Goal: Complete application form

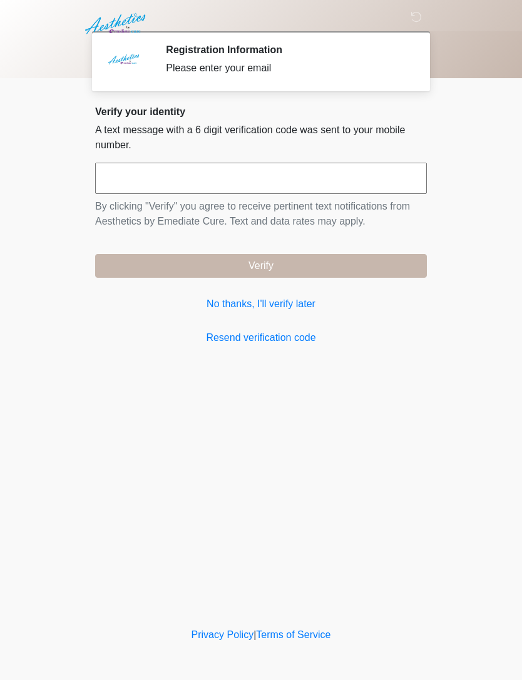
click at [285, 300] on link "No thanks, I'll verify later" at bounding box center [261, 303] width 332 height 15
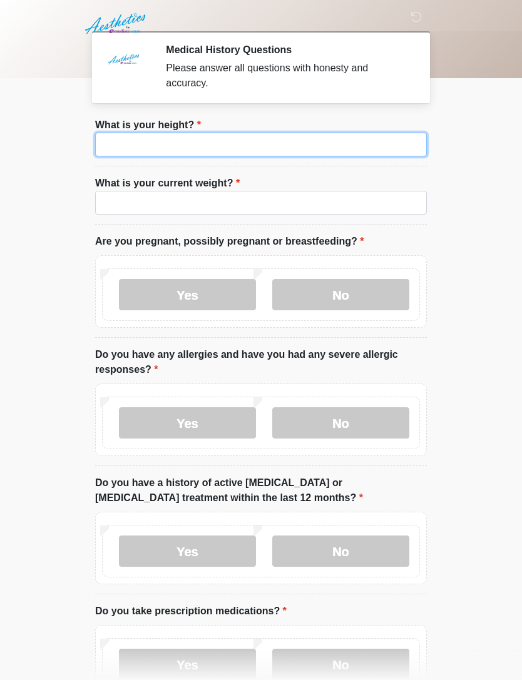
click at [293, 137] on input "What is your height?" at bounding box center [261, 145] width 332 height 24
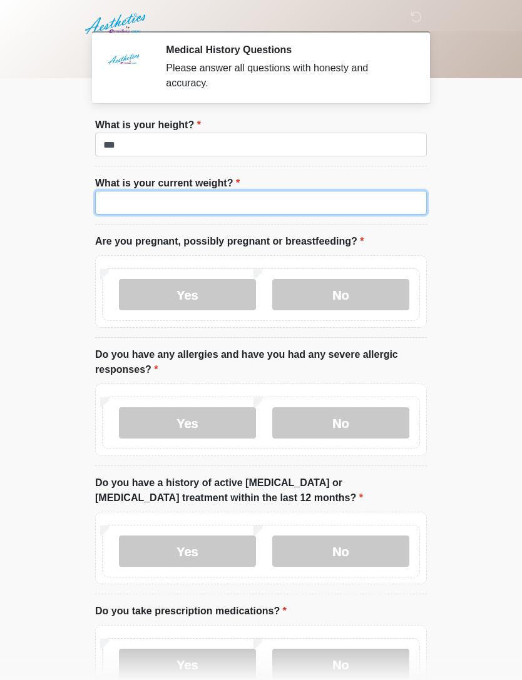
click at [350, 195] on input "What is your current weight?" at bounding box center [261, 203] width 332 height 24
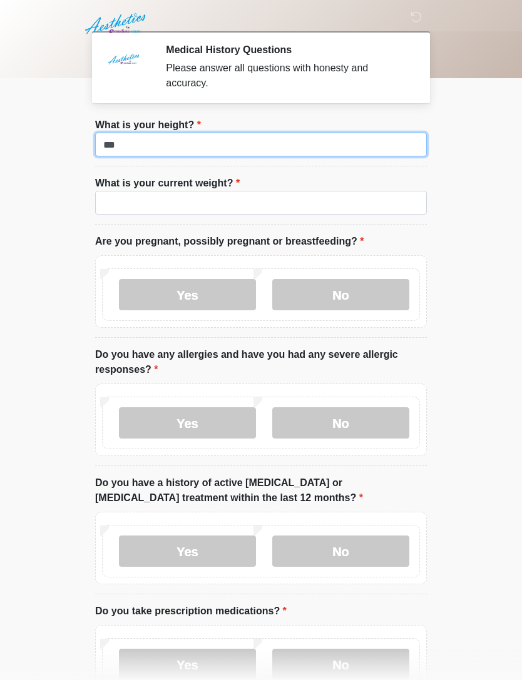
click at [346, 135] on input "***" at bounding box center [261, 145] width 332 height 24
click at [396, 147] on input "***" at bounding box center [261, 145] width 332 height 24
type input "***"
click at [348, 187] on li "What is your current weight? What is your current weight?" at bounding box center [261, 200] width 332 height 49
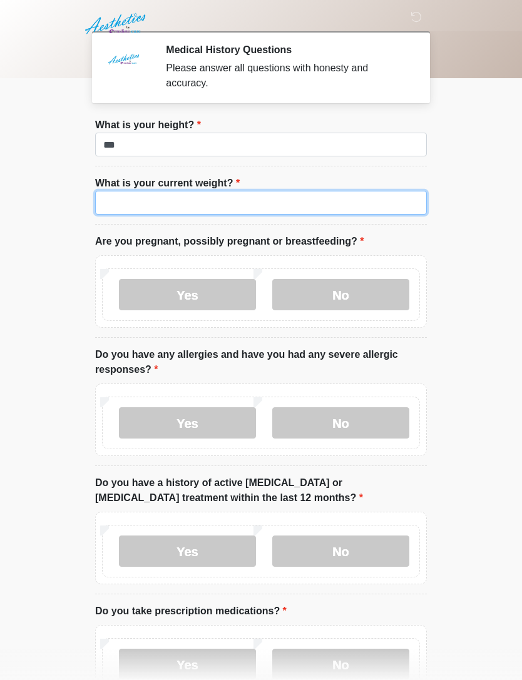
click at [388, 205] on input "What is your current weight?" at bounding box center [261, 203] width 332 height 24
type input "***"
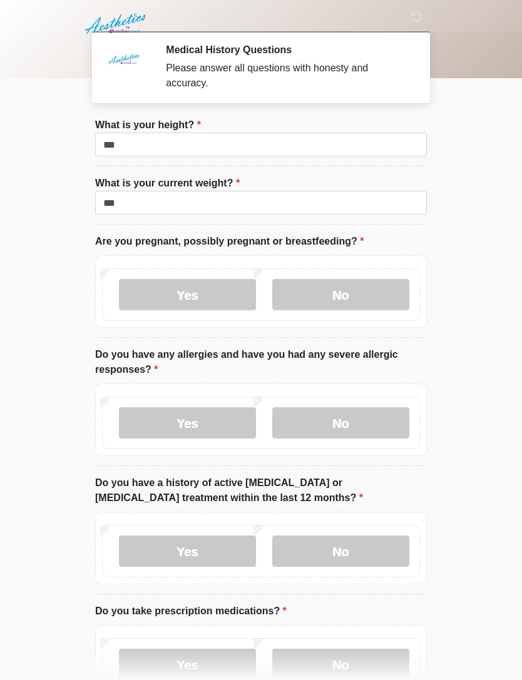
click at [379, 286] on label "No" at bounding box center [340, 294] width 137 height 31
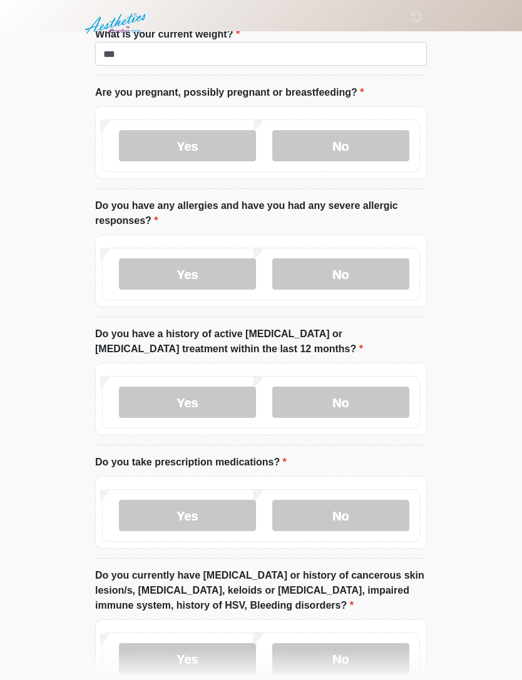
click at [373, 388] on label "No" at bounding box center [340, 402] width 137 height 31
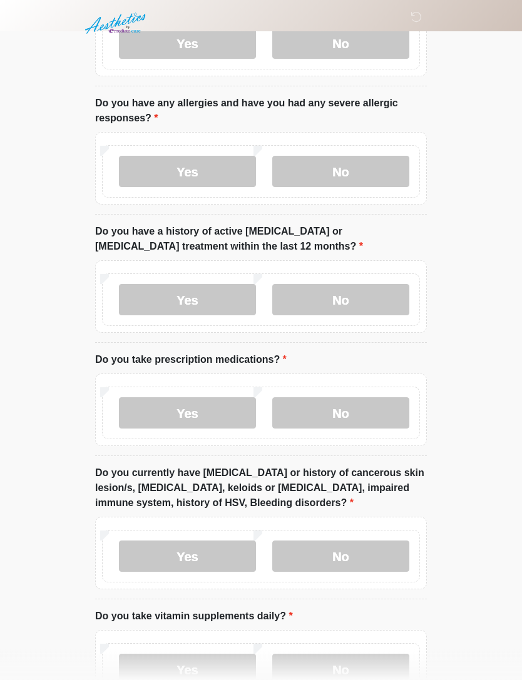
scroll to position [251, 0]
click at [370, 420] on label "No" at bounding box center [340, 412] width 137 height 31
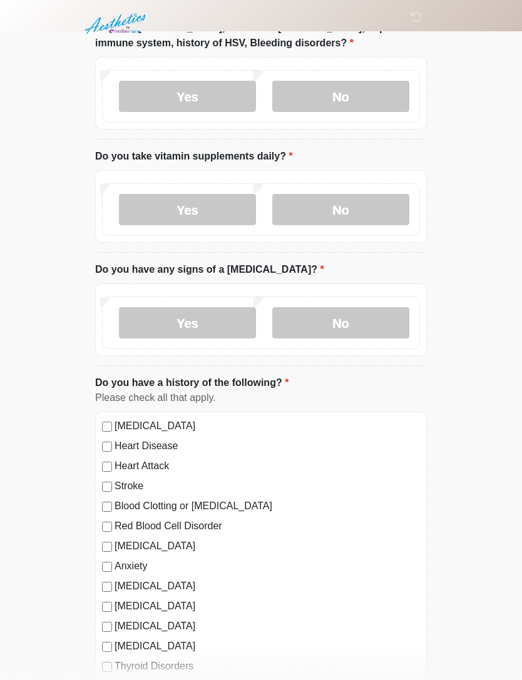
click at [370, 218] on label "No" at bounding box center [340, 209] width 137 height 31
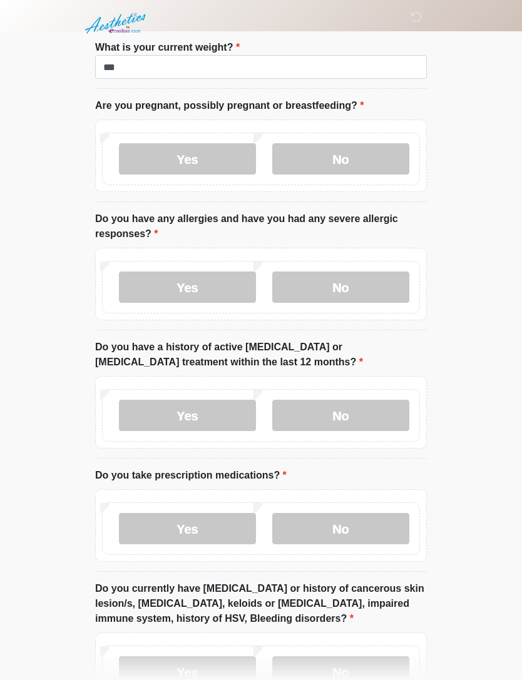
scroll to position [139, 0]
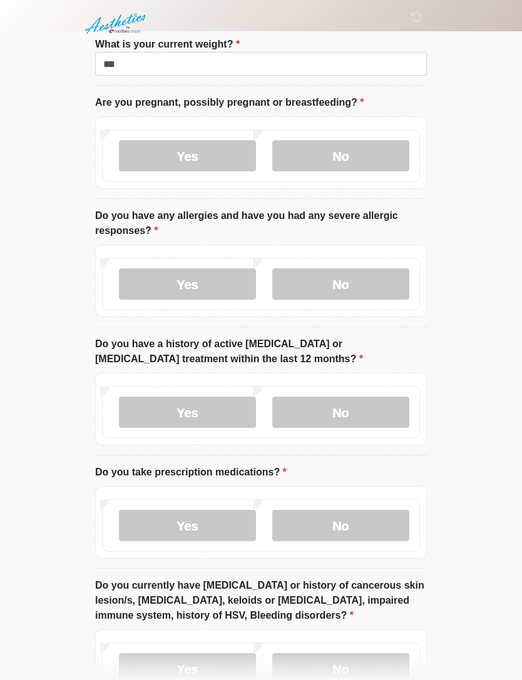
click at [353, 275] on label "No" at bounding box center [340, 283] width 137 height 31
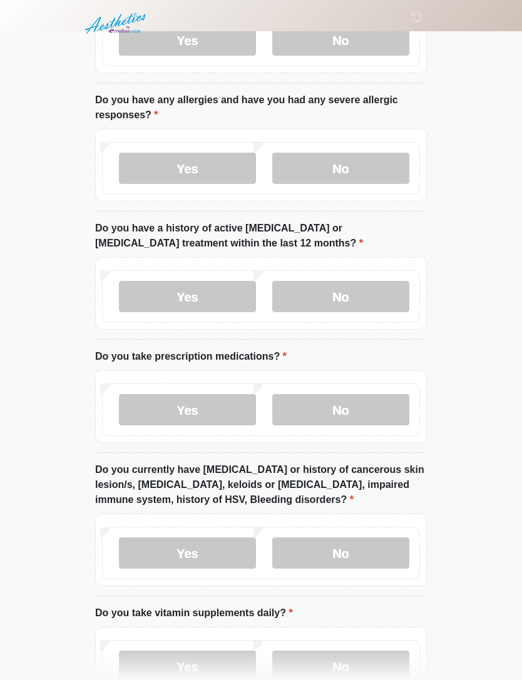
scroll to position [255, 0]
click at [485, 423] on body "‎ ‎ ‎ Medical History Questions Please answer all questions with honesty and ac…" at bounding box center [261, 85] width 522 height 680
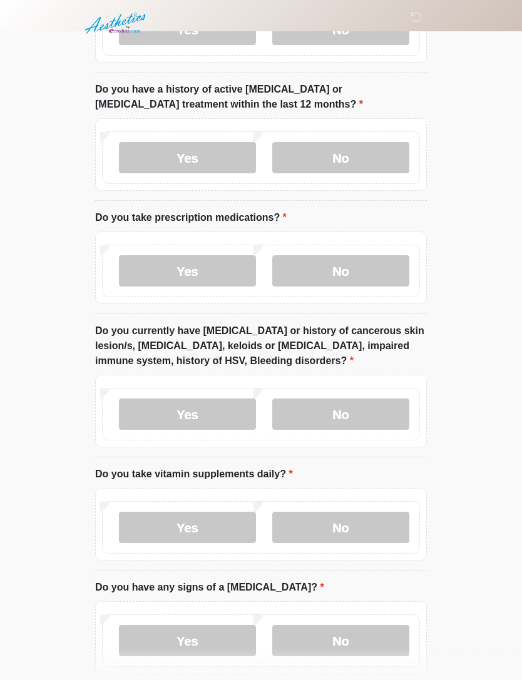
scroll to position [417, 0]
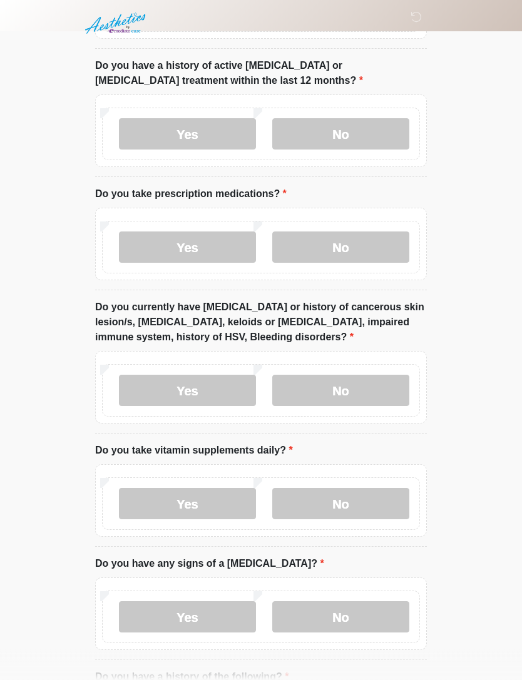
click at [328, 395] on label "No" at bounding box center [340, 390] width 137 height 31
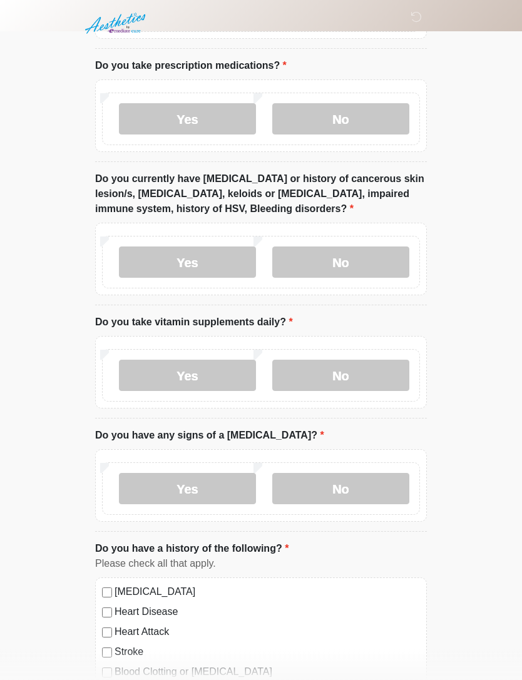
scroll to position [546, 0]
click at [353, 499] on label "No" at bounding box center [340, 487] width 137 height 31
click at [363, 474] on label "No" at bounding box center [340, 487] width 137 height 31
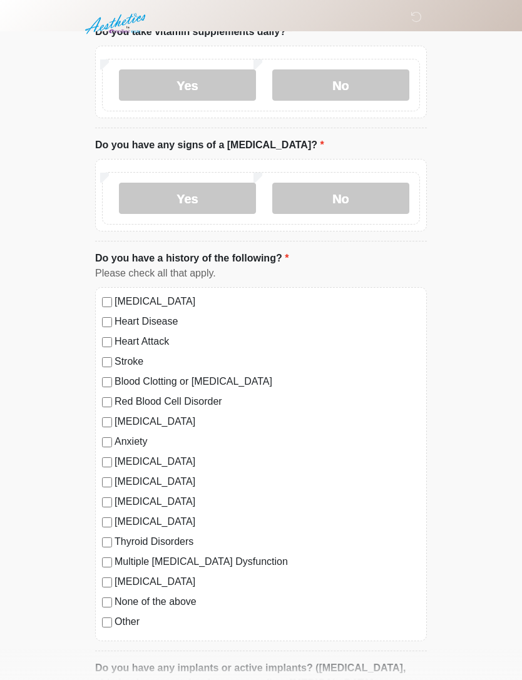
scroll to position [898, 0]
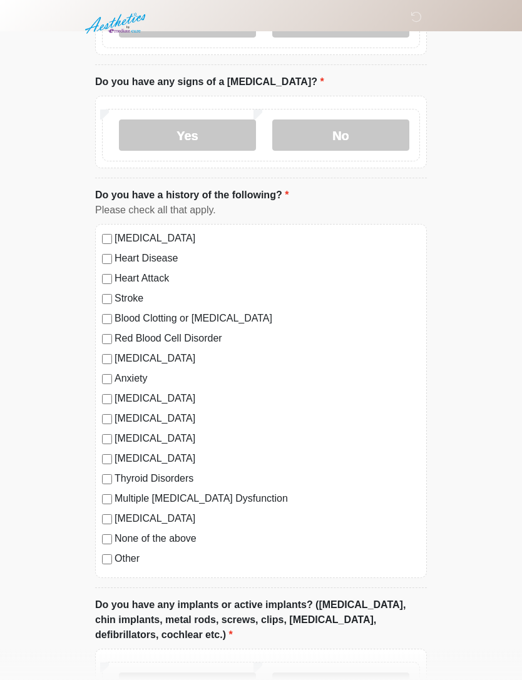
click at [112, 532] on div "None of the above" at bounding box center [261, 539] width 318 height 15
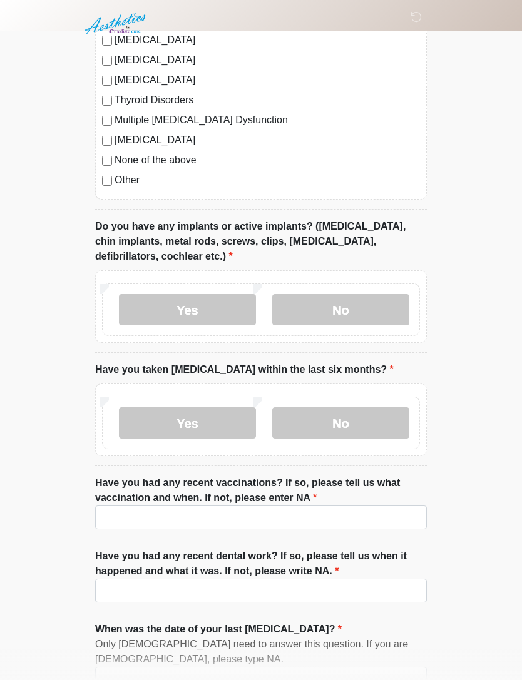
scroll to position [1282, 0]
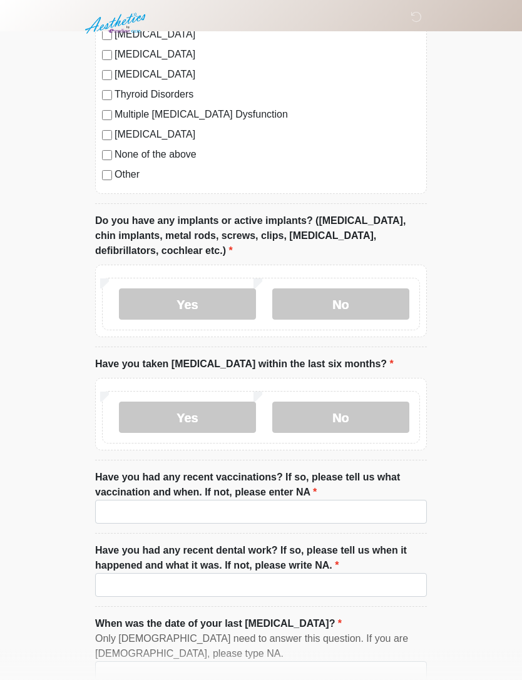
click at [380, 303] on label "No" at bounding box center [340, 304] width 137 height 31
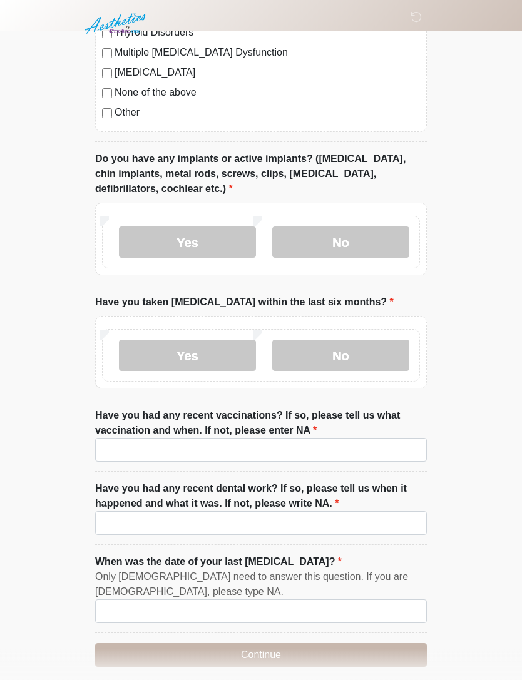
scroll to position [1355, 0]
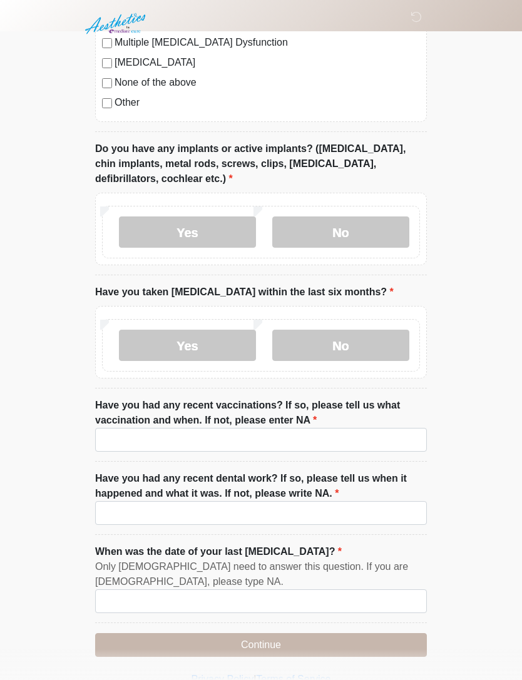
click at [366, 315] on div "Yes No" at bounding box center [261, 342] width 332 height 73
click at [376, 330] on label "No" at bounding box center [340, 345] width 137 height 31
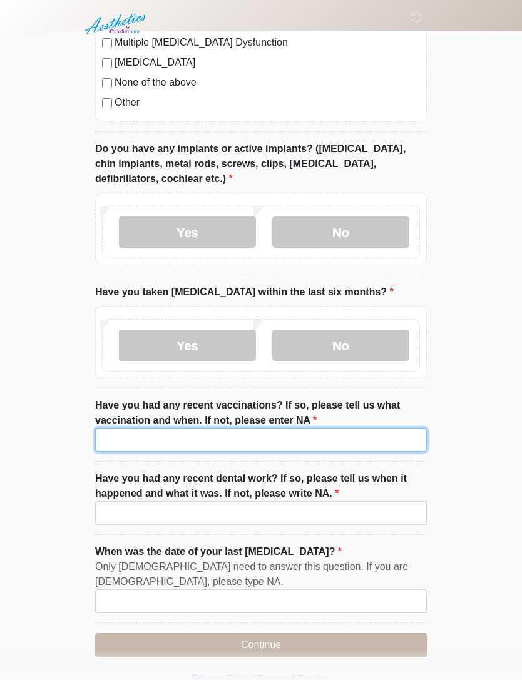
click at [312, 439] on input "Have you had any recent vaccinations? If so, please tell us what vaccination an…" at bounding box center [261, 440] width 332 height 24
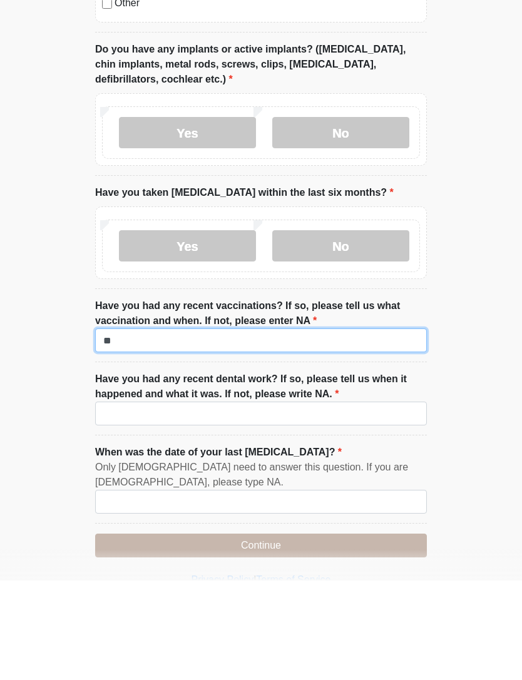
type input "**"
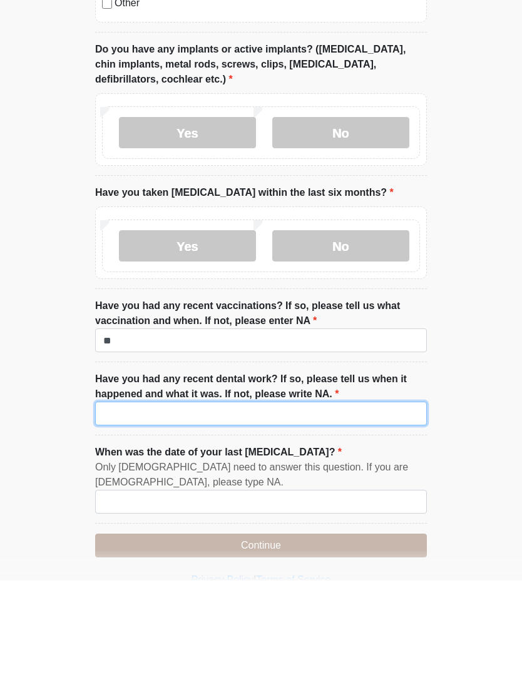
click at [331, 501] on input "Have you had any recent dental work? If so, please tell us when it happened and…" at bounding box center [261, 513] width 332 height 24
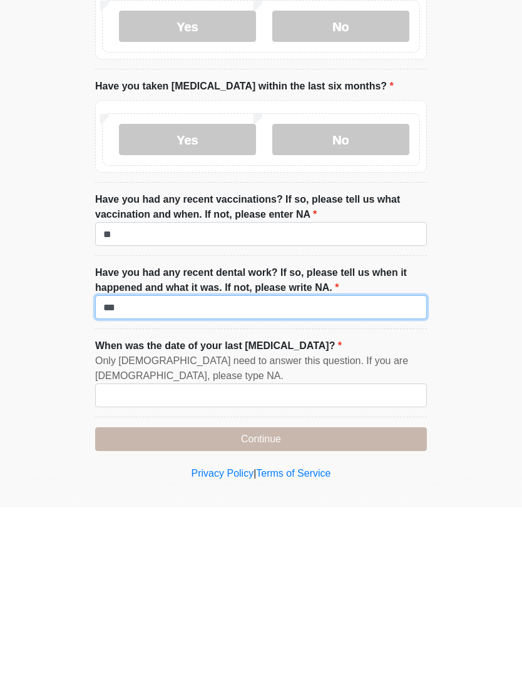
scroll to position [1395, 0]
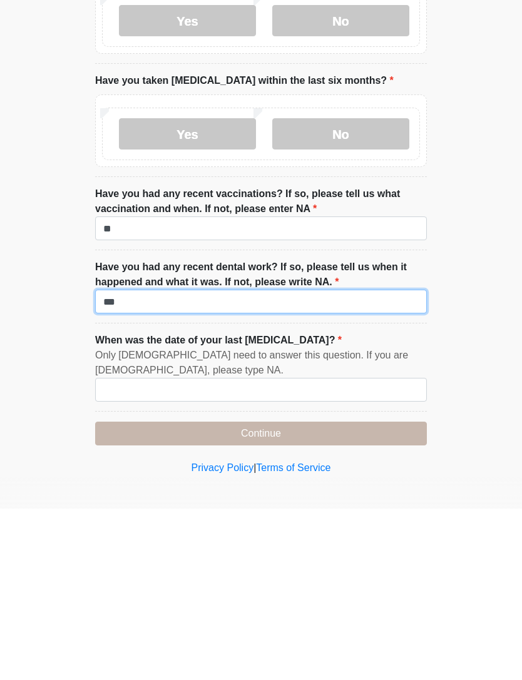
type input "**"
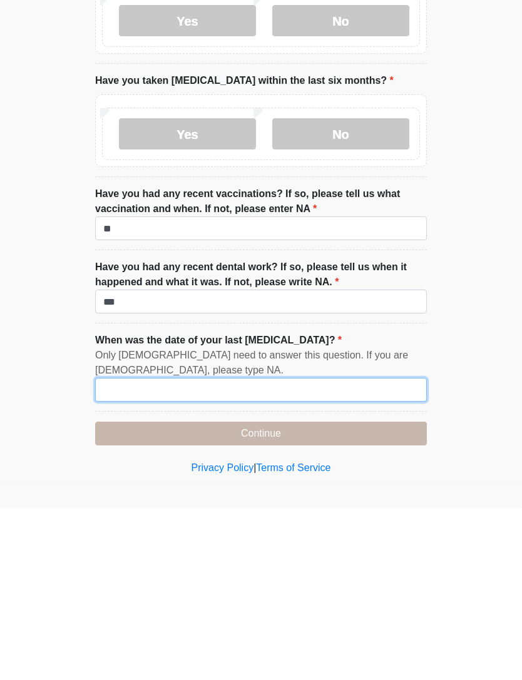
click at [337, 549] on input "When was the date of your last menstrual cycle?" at bounding box center [261, 561] width 332 height 24
type input "*******"
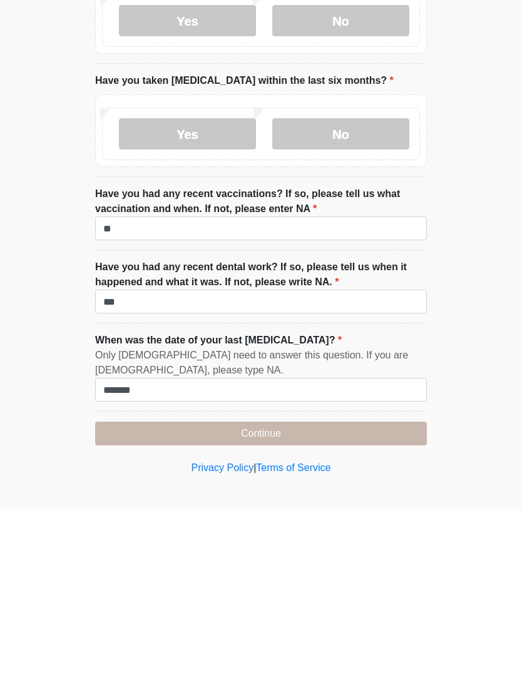
click at [340, 593] on button "Continue" at bounding box center [261, 605] width 332 height 24
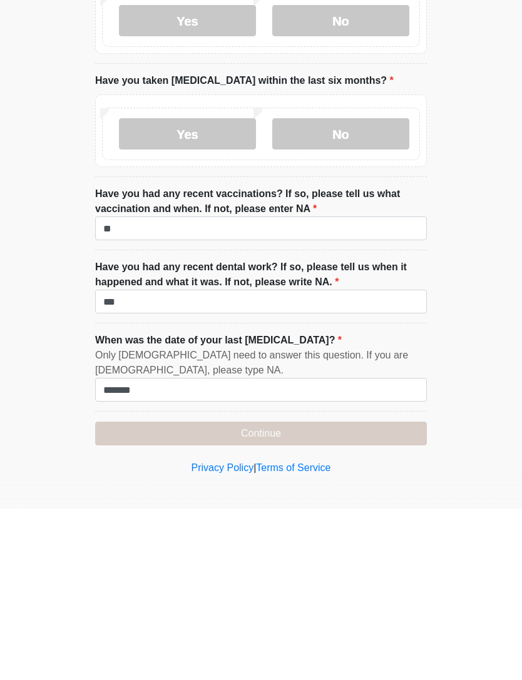
scroll to position [1355, 0]
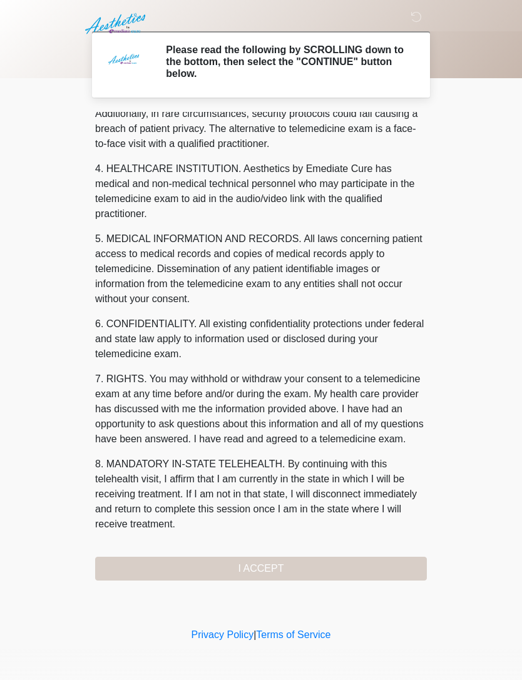
scroll to position [311, 0]
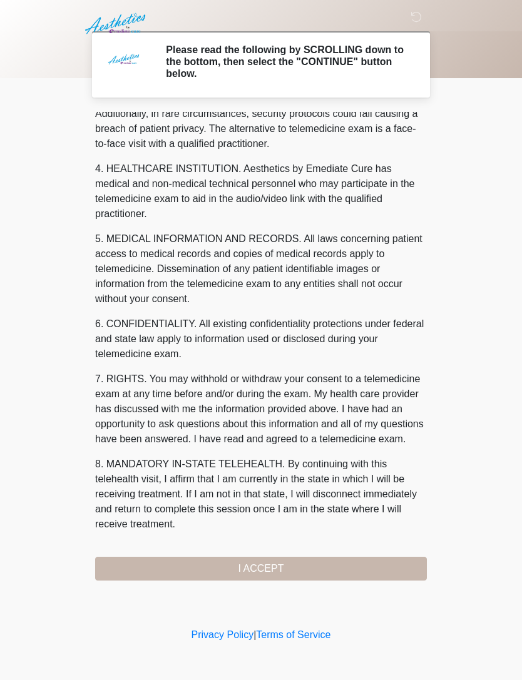
click at [327, 571] on button "I ACCEPT" at bounding box center [261, 569] width 332 height 24
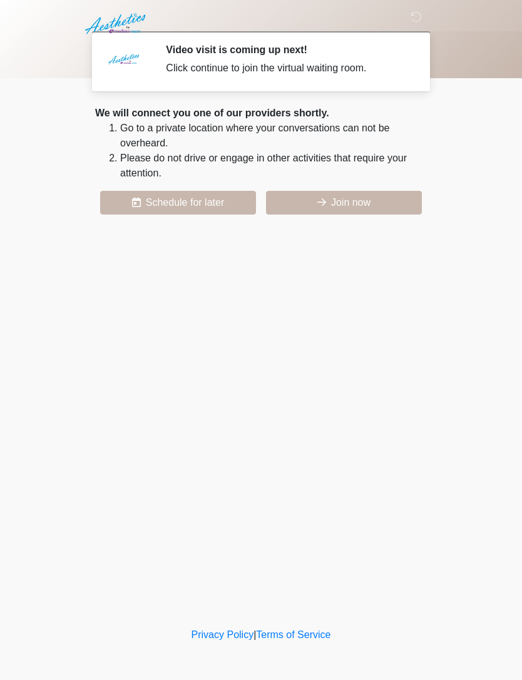
click at [352, 207] on button "Join now" at bounding box center [344, 203] width 156 height 24
